Goal: Transaction & Acquisition: Purchase product/service

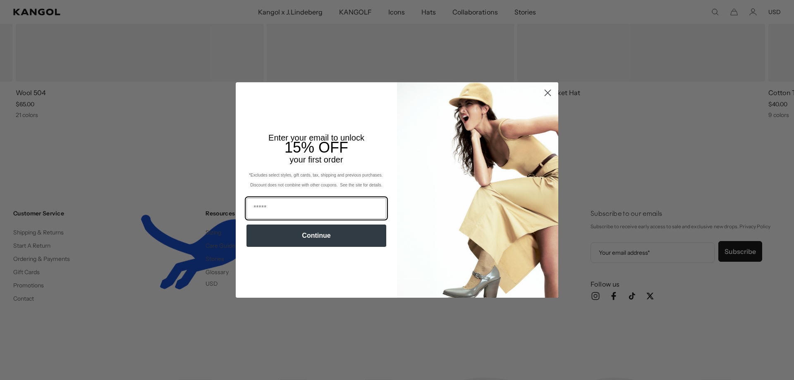
scroll to position [0, 170]
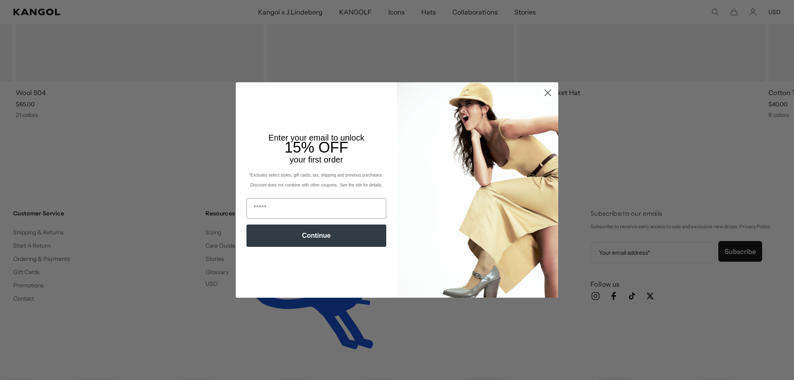
click at [545, 96] on circle "Close dialog" at bounding box center [548, 93] width 14 height 14
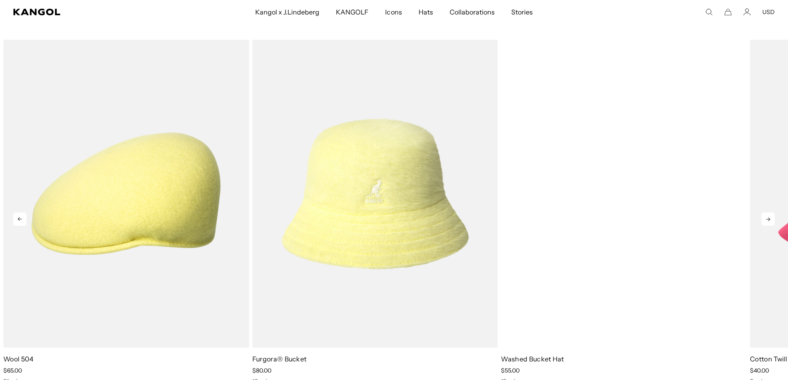
scroll to position [1722, 0]
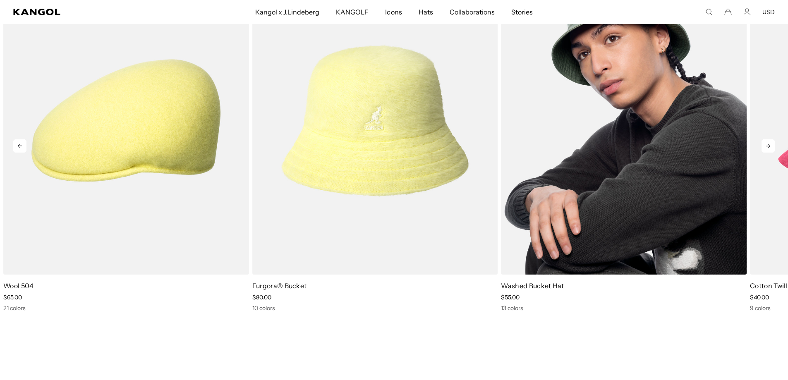
click at [597, 140] on img "3 of 10" at bounding box center [624, 121] width 246 height 308
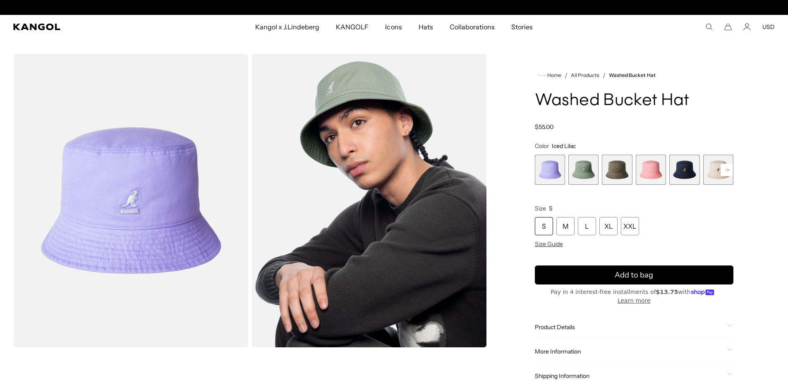
scroll to position [0, 170]
click at [606, 169] on span "3 of 13" at bounding box center [616, 170] width 30 height 30
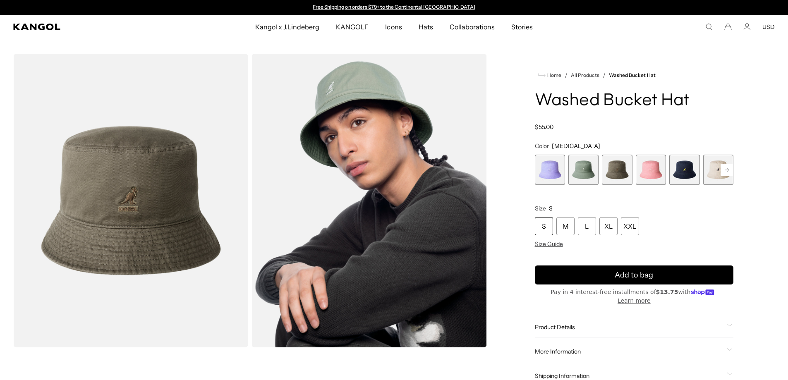
click at [650, 178] on span "4 of 13" at bounding box center [650, 170] width 30 height 30
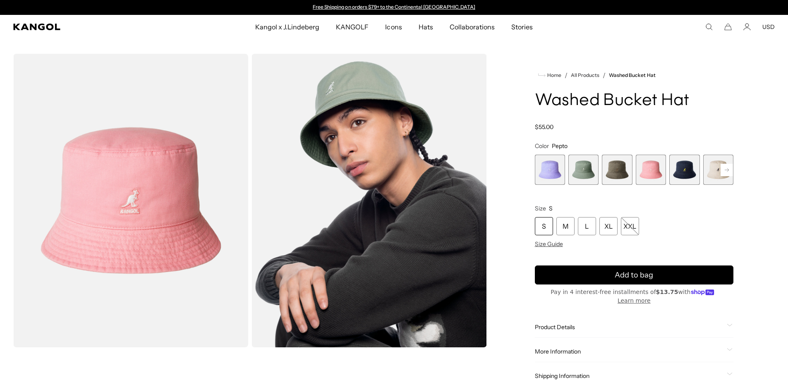
click at [675, 175] on span "5 of 13" at bounding box center [684, 170] width 30 height 30
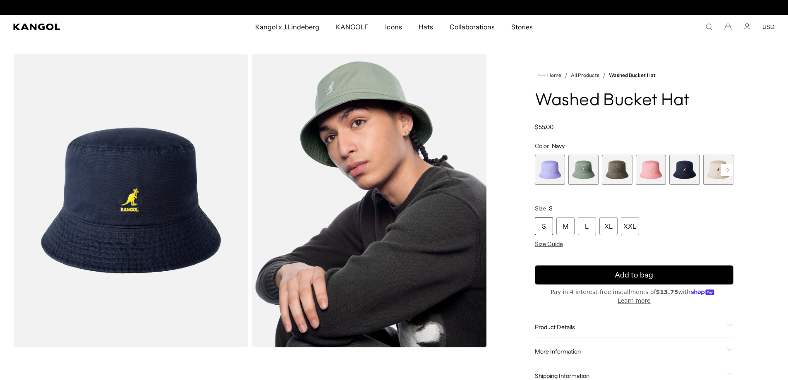
scroll to position [0, 170]
click at [40, 34] on comp-header "Kangol x J.Lindeberg Kangol x J.Lindeberg Men's Shop All Headwear Tops Outerwea…" at bounding box center [394, 27] width 788 height 24
click at [43, 29] on icon "Kangol" at bounding box center [36, 27] width 47 height 7
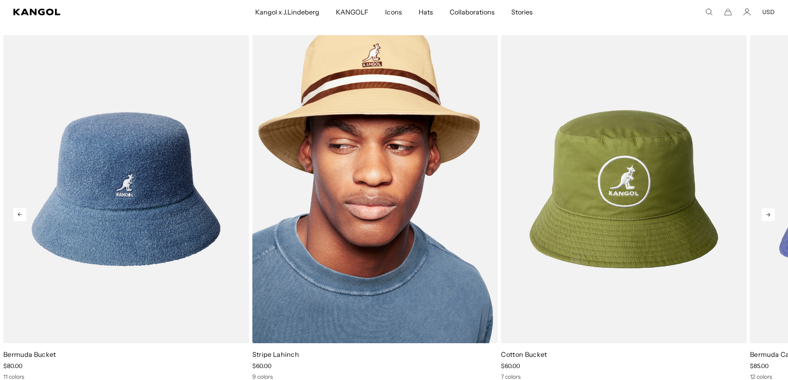
scroll to position [0, 170]
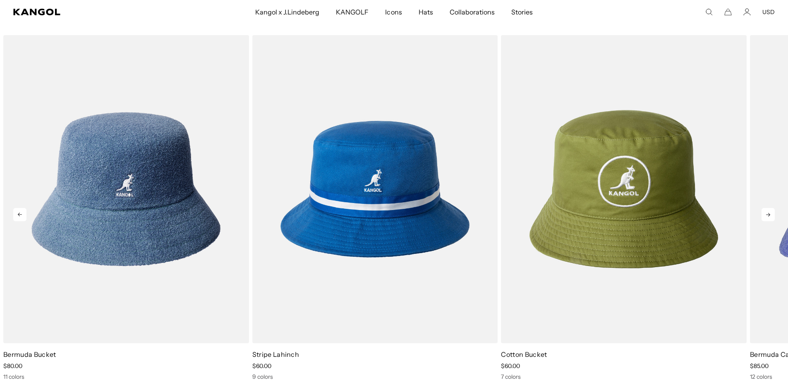
click at [773, 220] on icon at bounding box center [767, 214] width 13 height 13
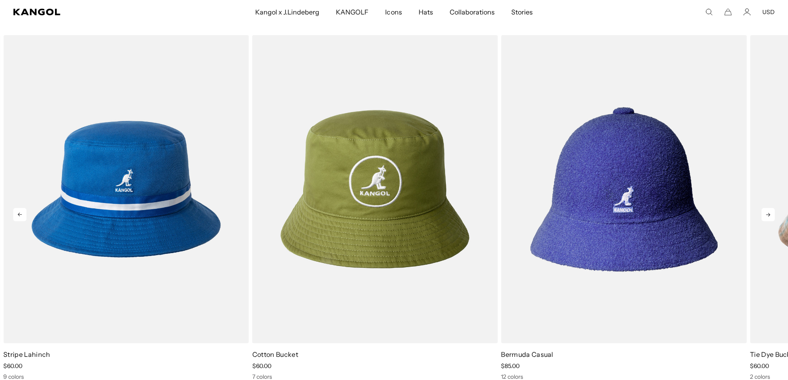
scroll to position [0, 0]
click at [772, 219] on icon at bounding box center [767, 214] width 13 height 13
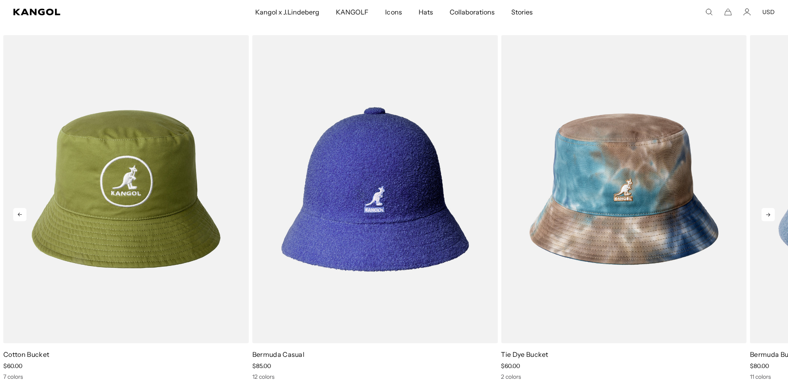
click at [772, 219] on icon at bounding box center [767, 214] width 13 height 13
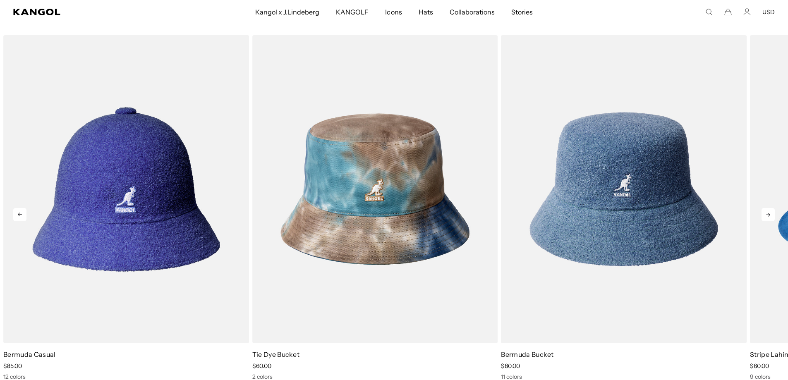
click at [772, 219] on icon at bounding box center [767, 214] width 13 height 13
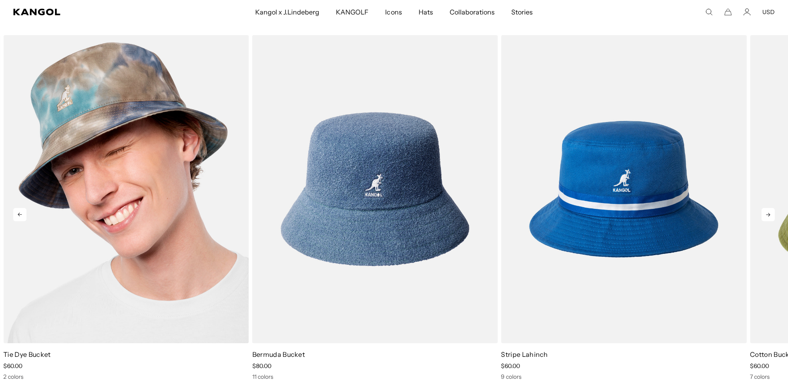
scroll to position [0, 170]
click at [131, 168] on img "5 of 5" at bounding box center [126, 189] width 246 height 308
